Goal: Task Accomplishment & Management: Use online tool/utility

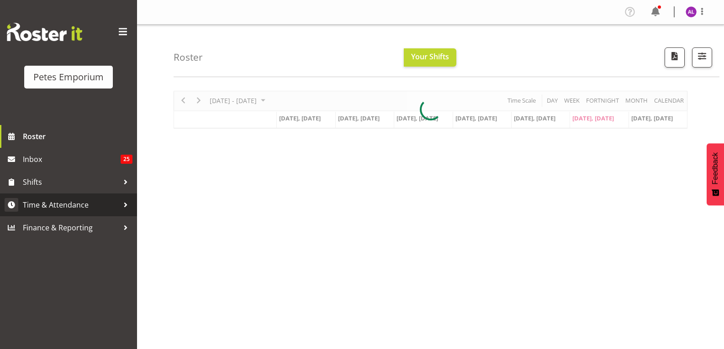
click at [116, 203] on span "Time & Attendance" at bounding box center [71, 205] width 96 height 14
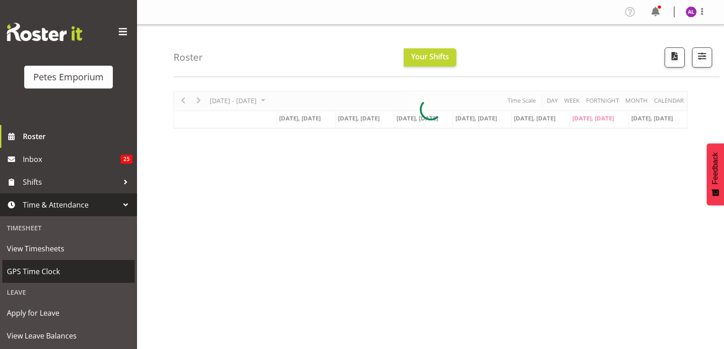
click at [55, 280] on link "GPS Time Clock" at bounding box center [68, 271] width 132 height 23
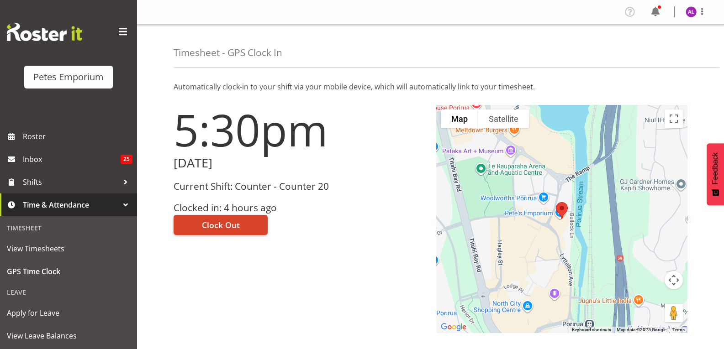
click at [233, 233] on button "Clock Out" at bounding box center [221, 225] width 94 height 20
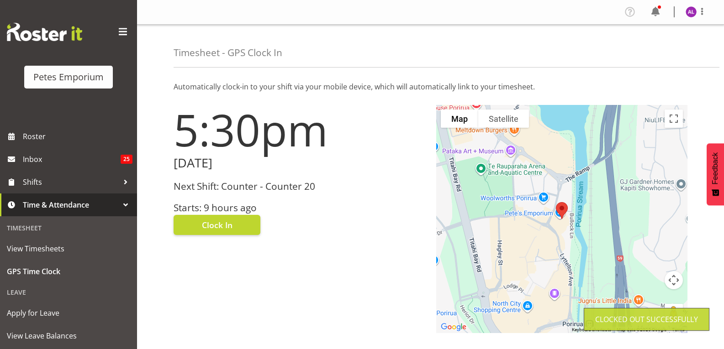
click at [691, 17] on img at bounding box center [691, 11] width 11 height 11
click at [661, 49] on link "Log Out" at bounding box center [664, 48] width 88 height 16
